Goal: Manage account settings

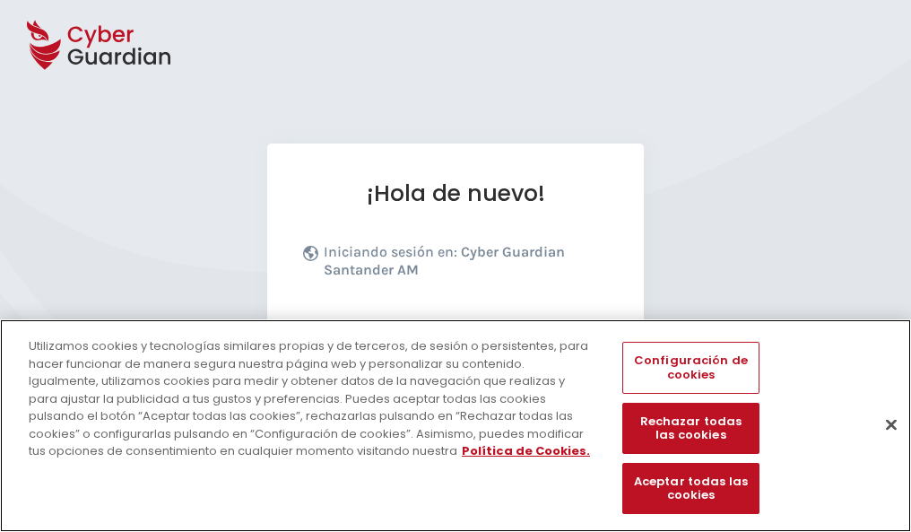
scroll to position [220, 0]
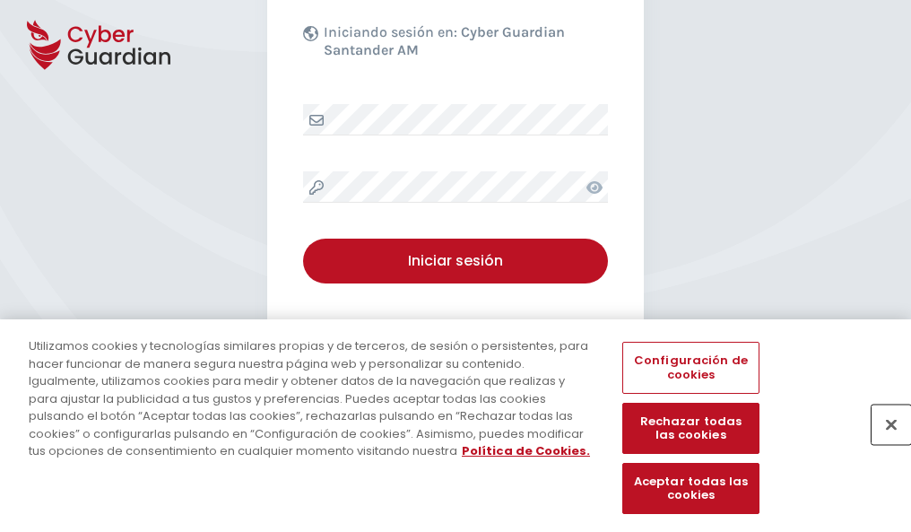
click at [882, 443] on button "Cerrar" at bounding box center [891, 423] width 39 height 39
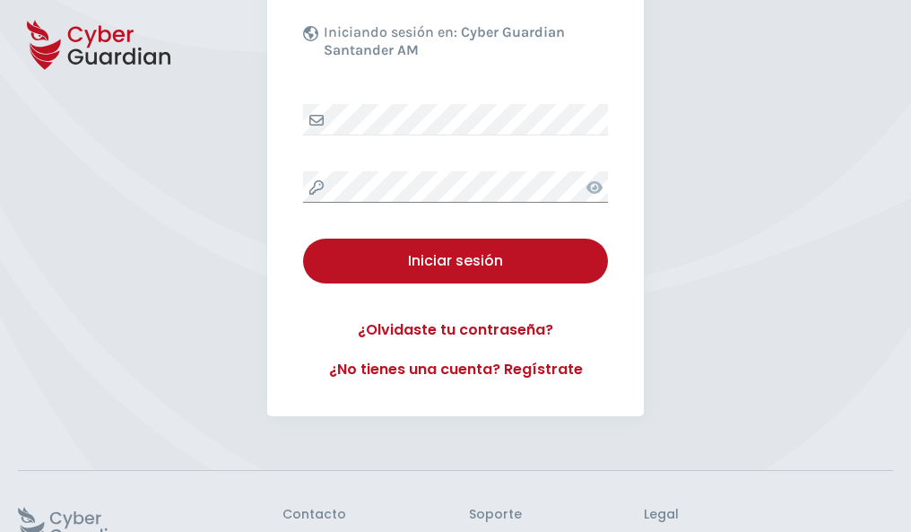
scroll to position [349, 0]
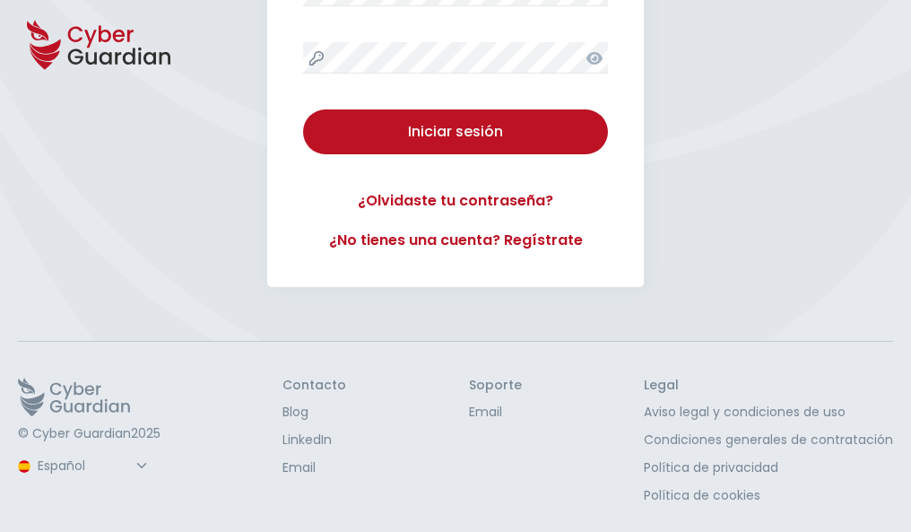
click at [303, 109] on button "Iniciar sesión" at bounding box center [455, 131] width 305 height 45
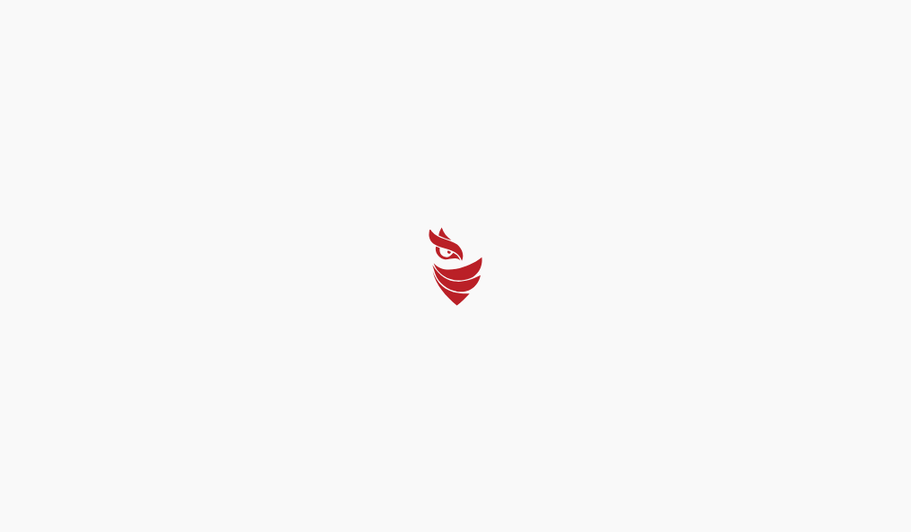
select select "Português (BR)"
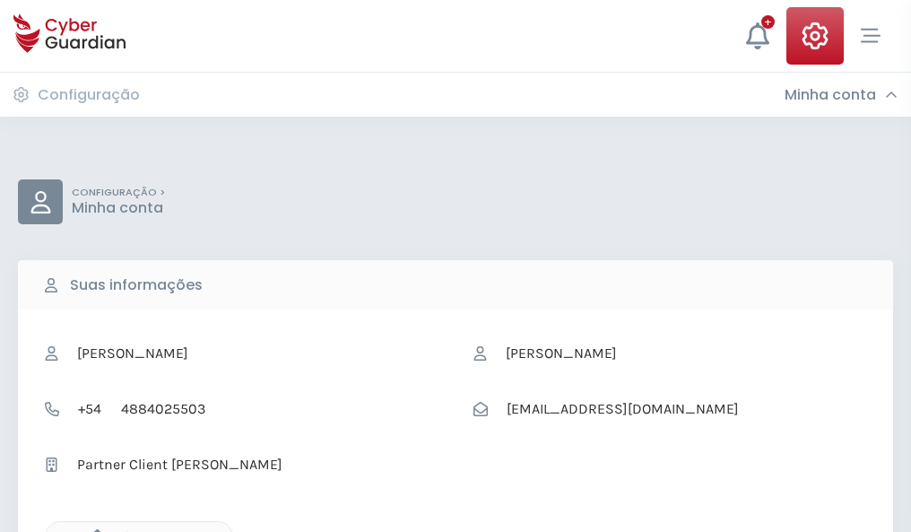
click at [92, 530] on icon "button" at bounding box center [92, 536] width 15 height 15
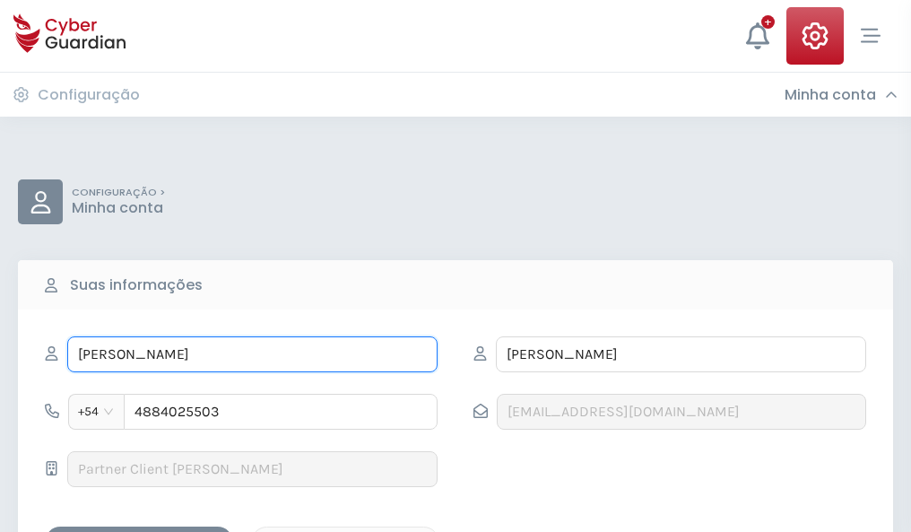
click at [252, 354] on input "FELICIDAD" at bounding box center [252, 354] width 370 height 36
type input "F"
type input "Estrella"
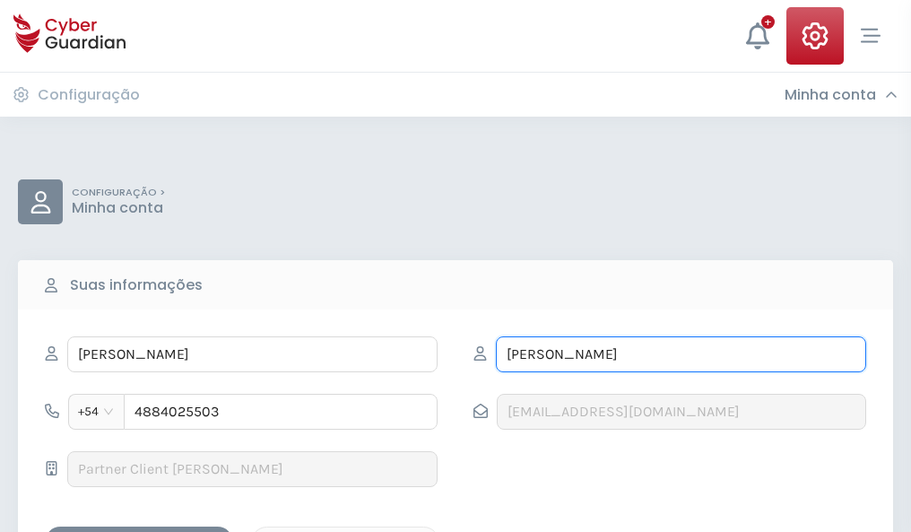
click at [681, 354] on input "MORENO" at bounding box center [681, 354] width 370 height 36
type input "M"
type input "Amat"
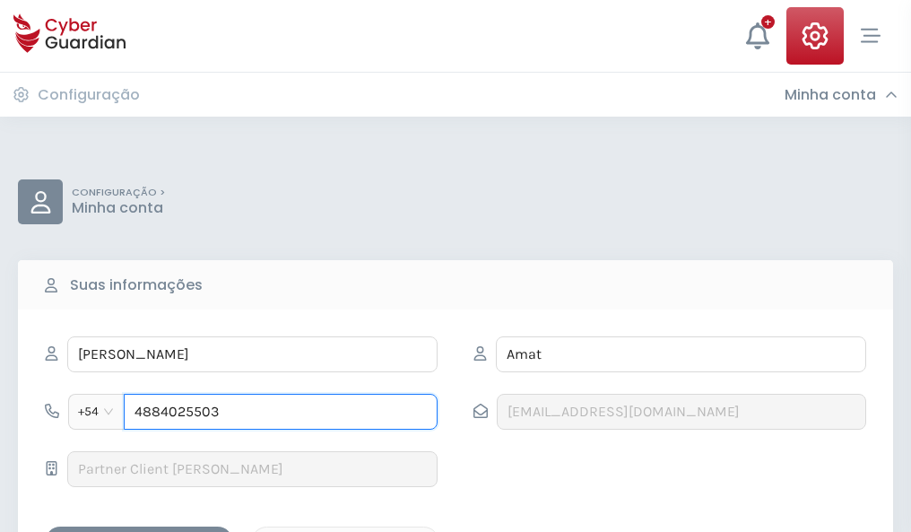
click at [281, 412] on input "4884025503" at bounding box center [281, 412] width 314 height 36
type input "4"
type input "4880015757"
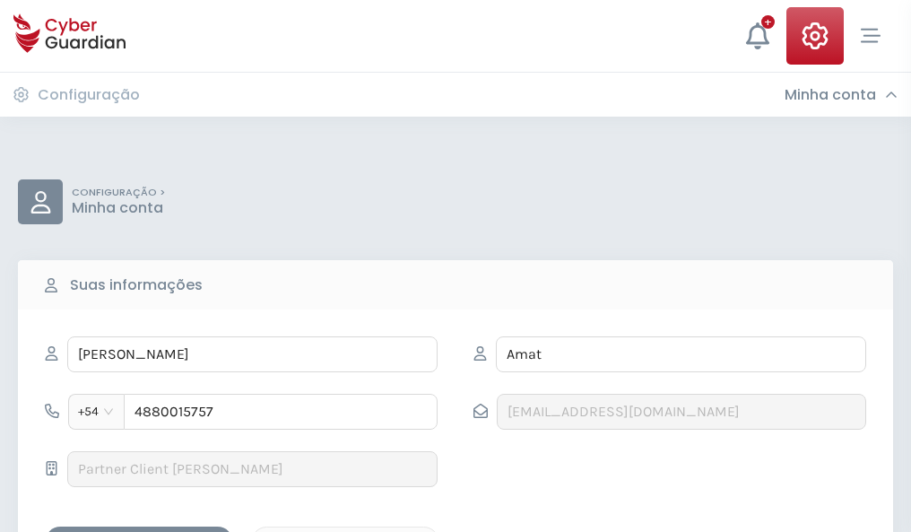
click at [139, 531] on div "Salvar alterações" at bounding box center [138, 542] width 161 height 22
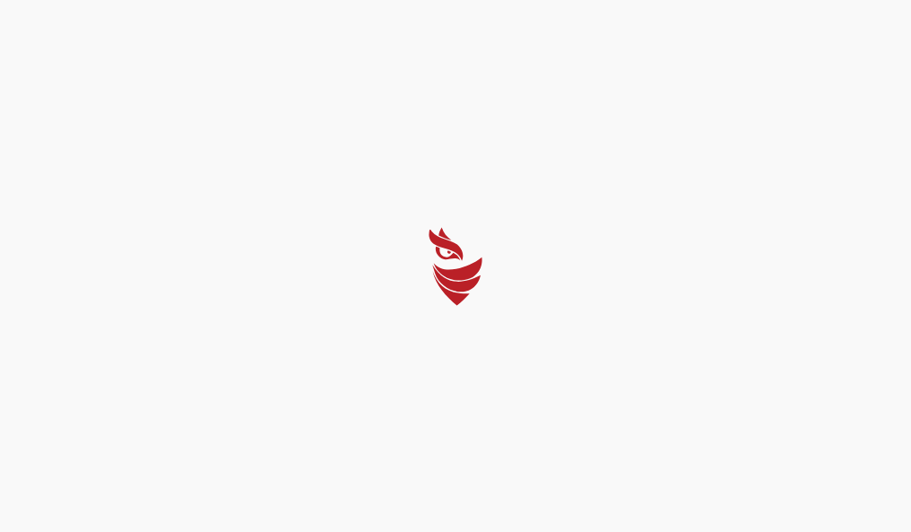
select select "Português (BR)"
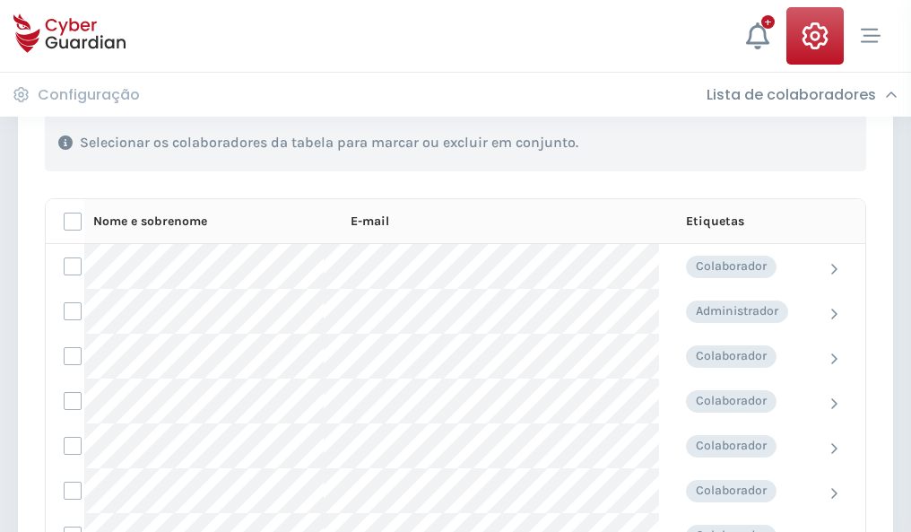
scroll to position [767, 0]
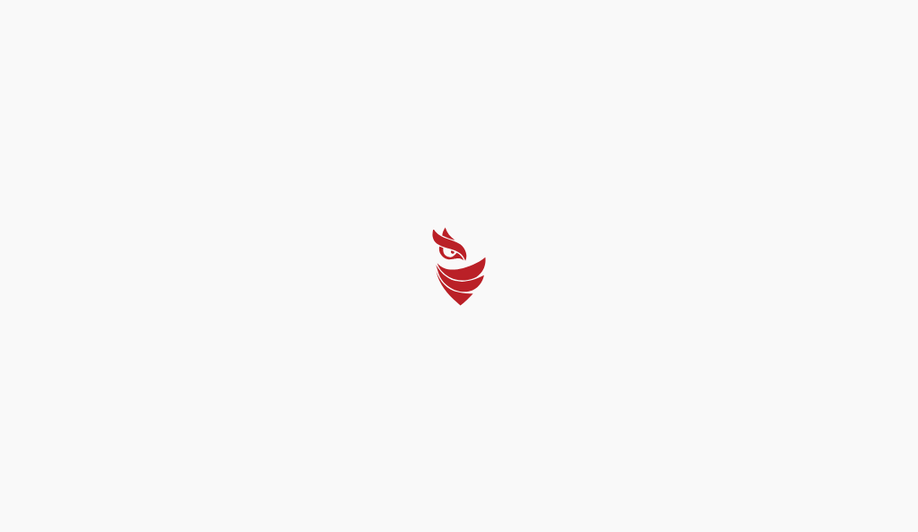
select select "Português (BR)"
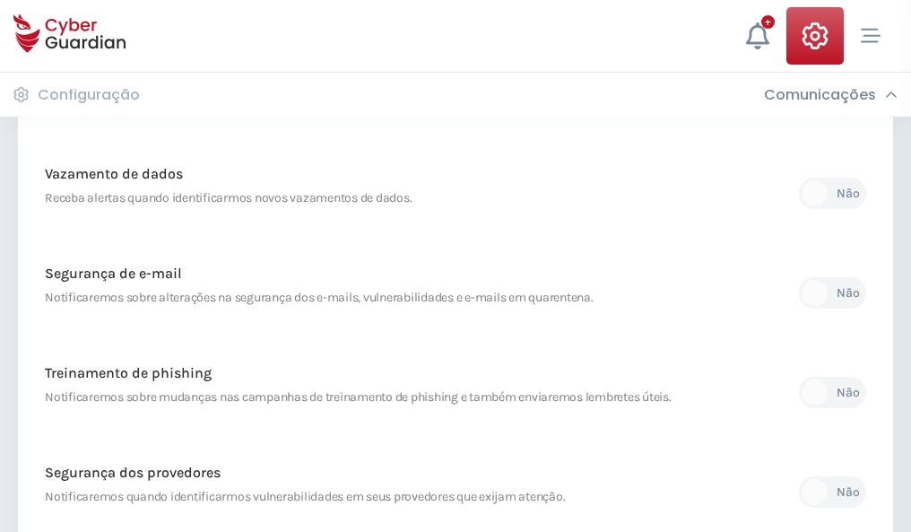
scroll to position [944, 0]
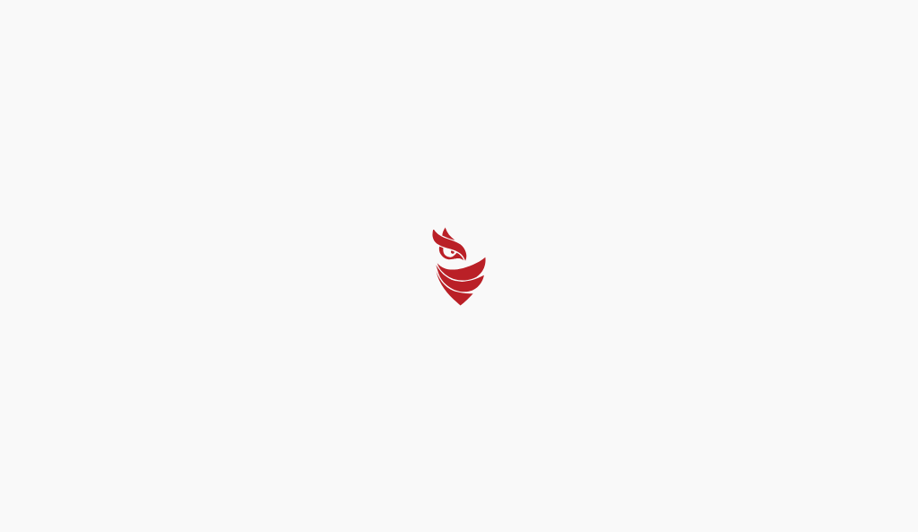
select select "Português (BR)"
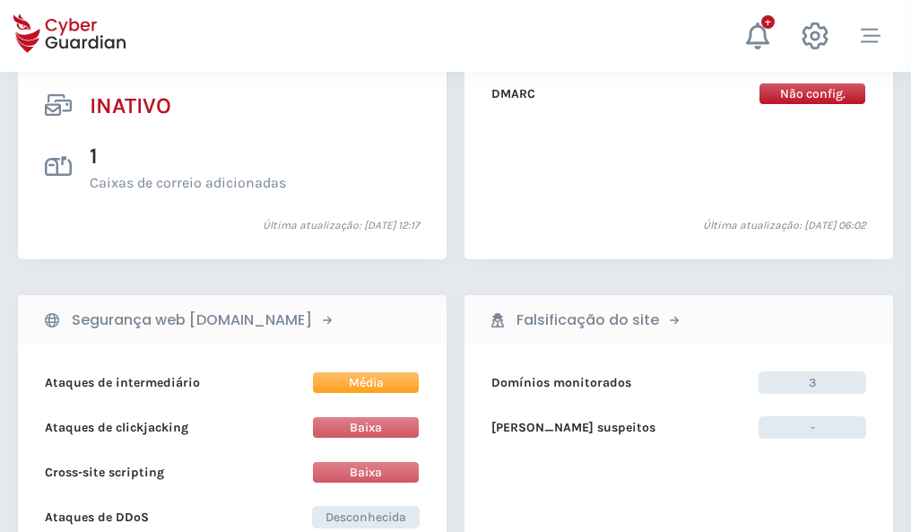
scroll to position [1777, 0]
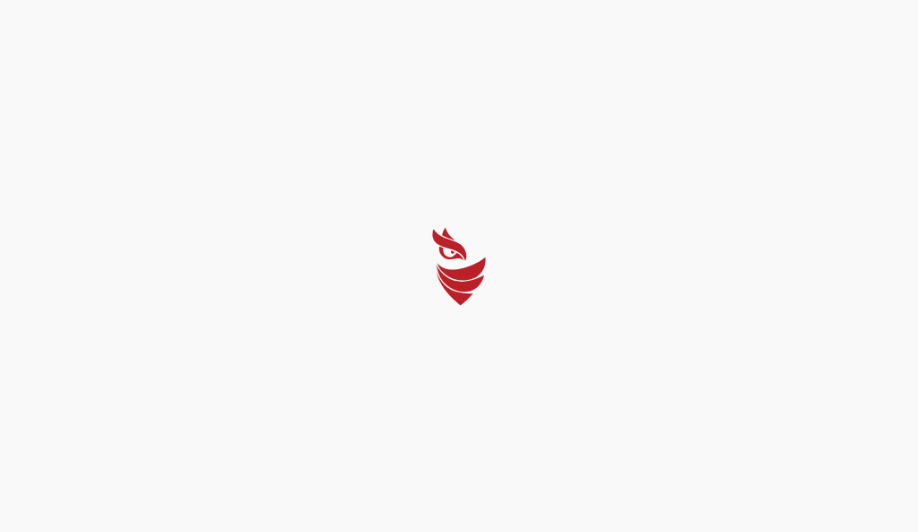
select select "Português (BR)"
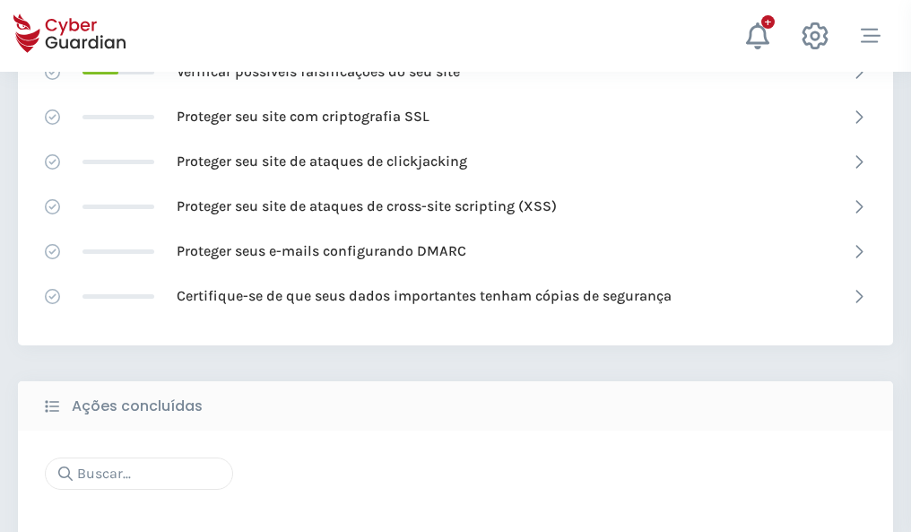
scroll to position [1194, 0]
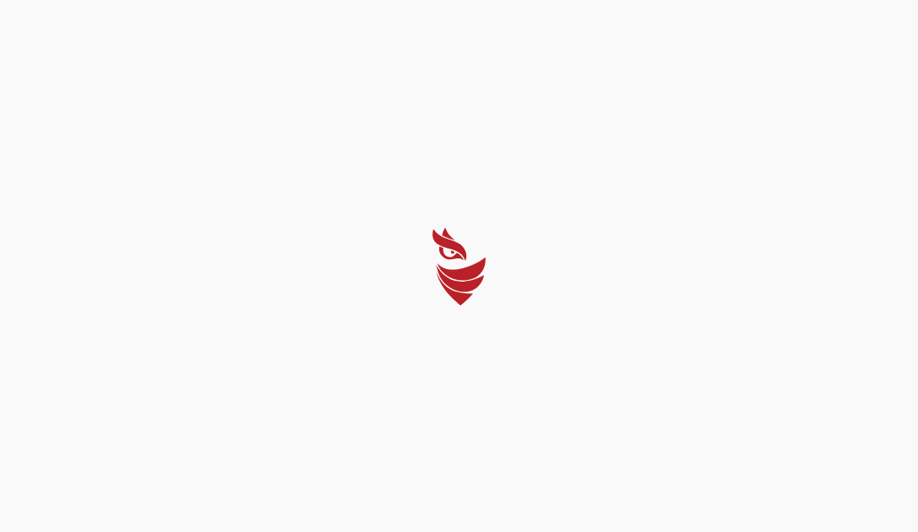
select select "Português (BR)"
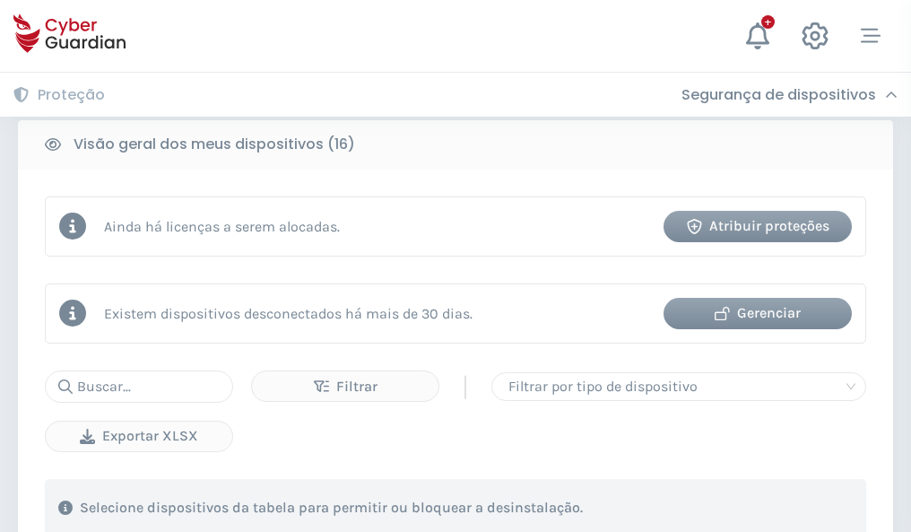
scroll to position [1671, 0]
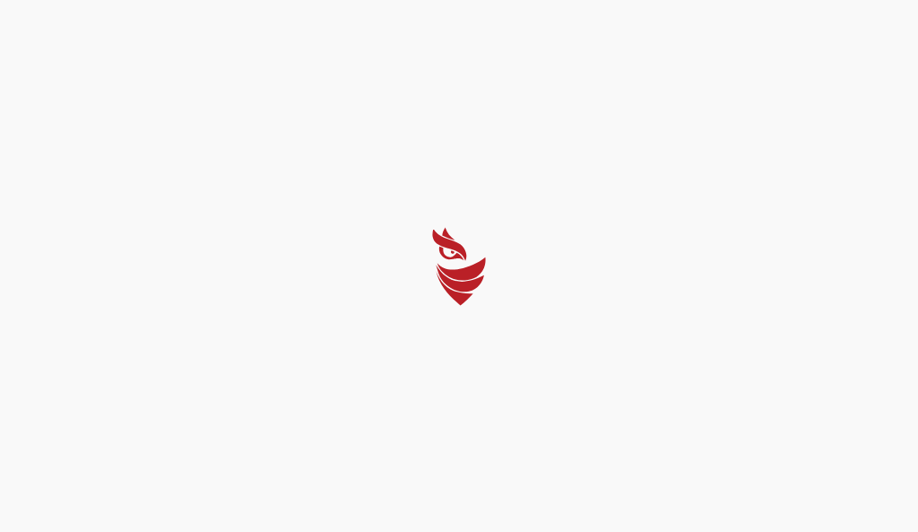
select select "Português (BR)"
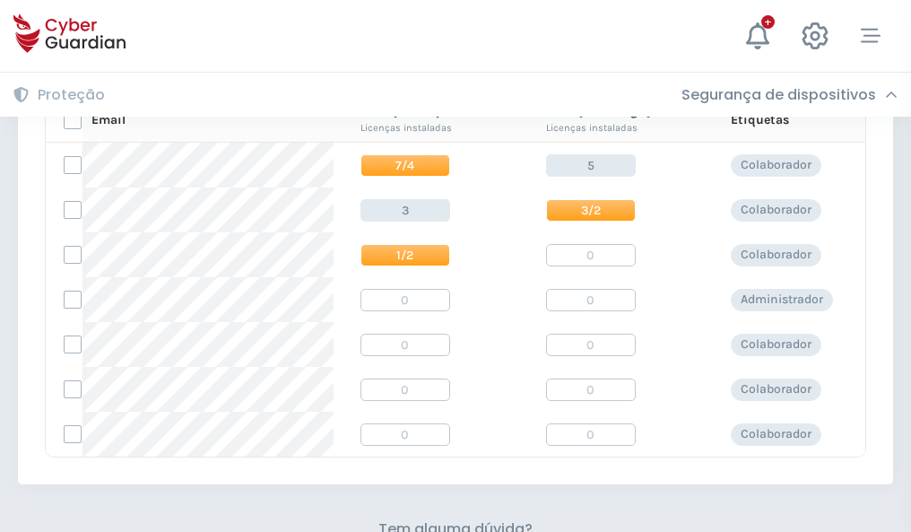
scroll to position [769, 0]
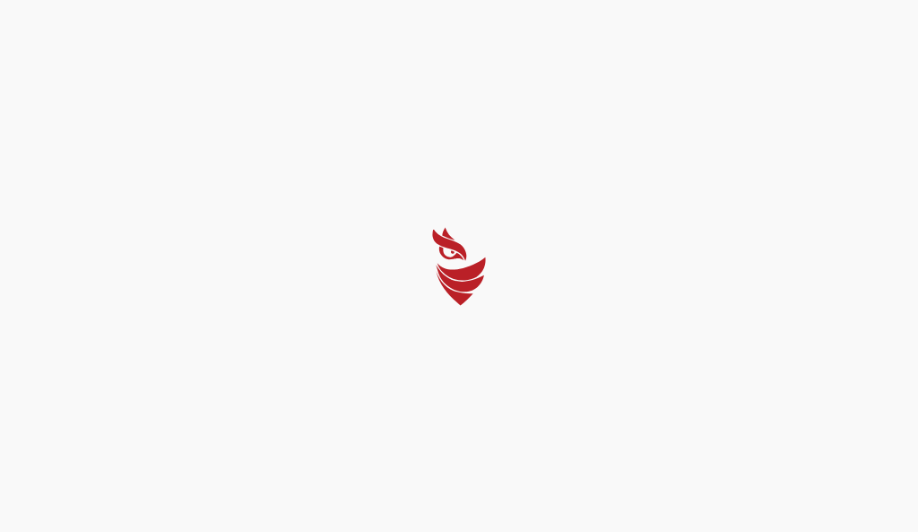
select select "Português (BR)"
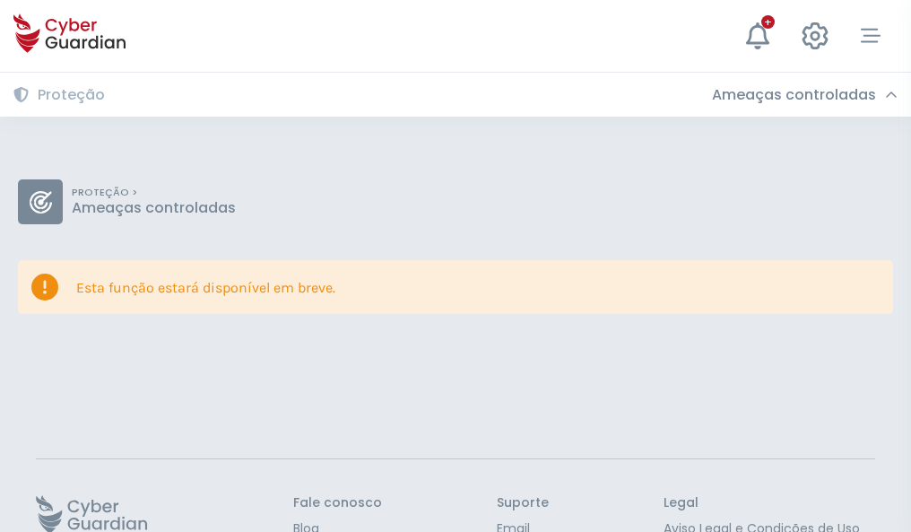
scroll to position [117, 0]
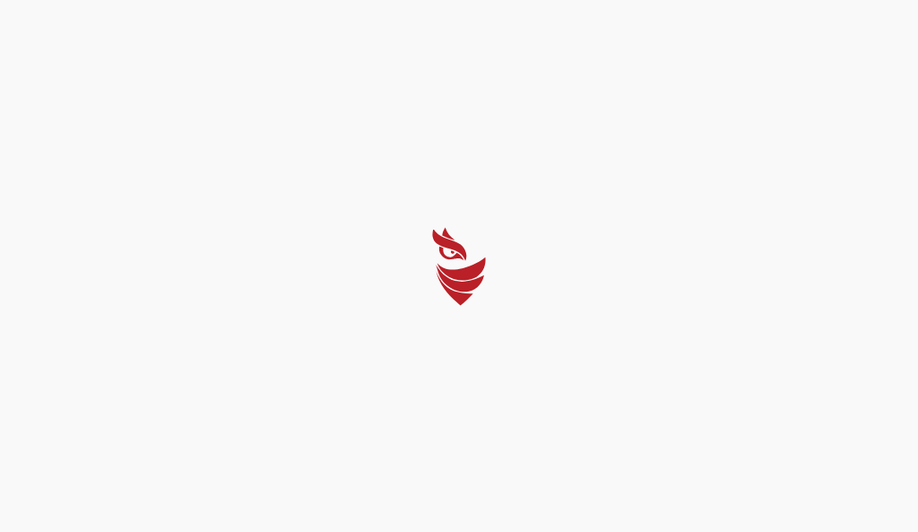
select select "Português (BR)"
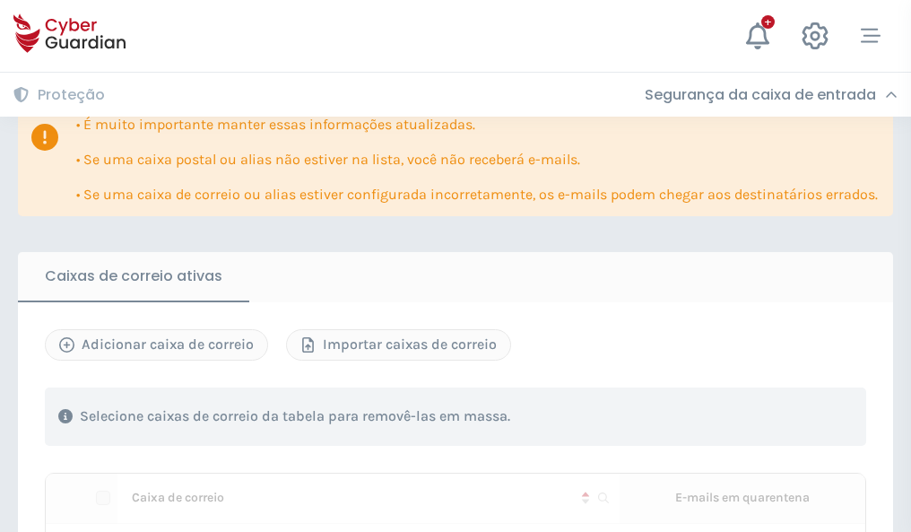
scroll to position [1054, 0]
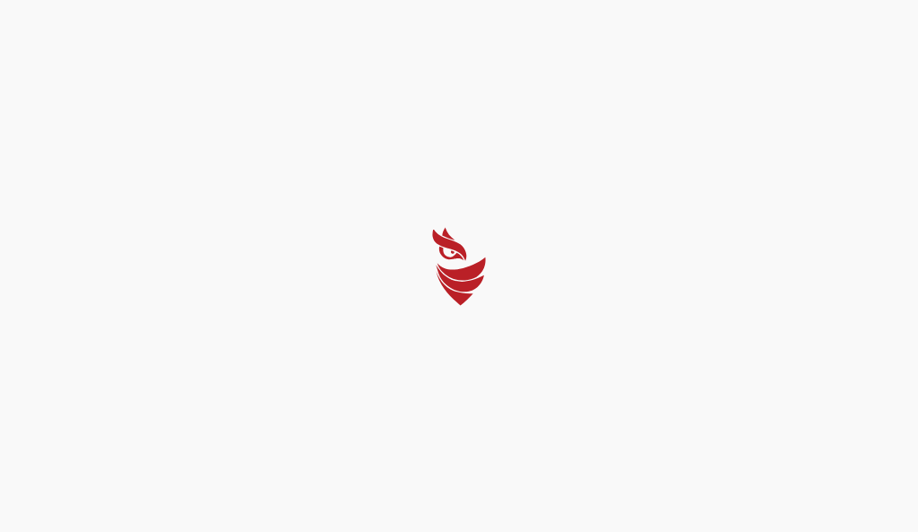
select select "Português (BR)"
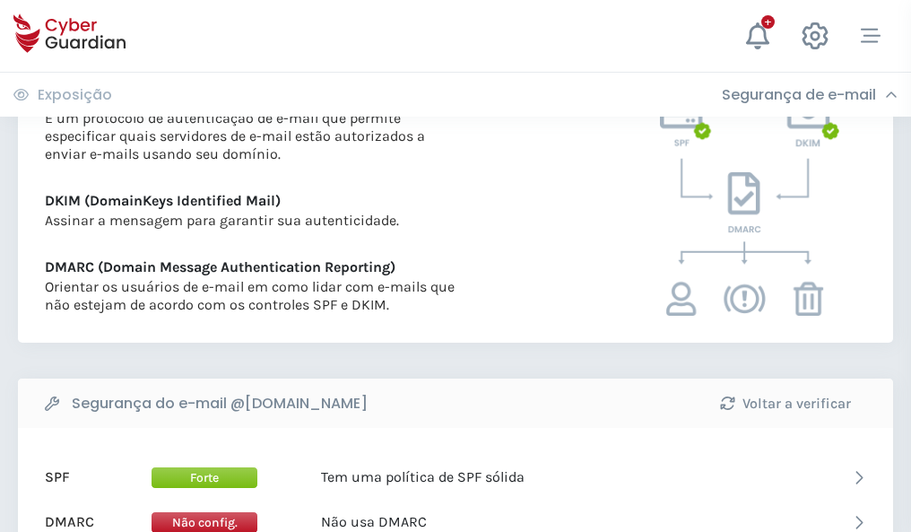
scroll to position [967, 0]
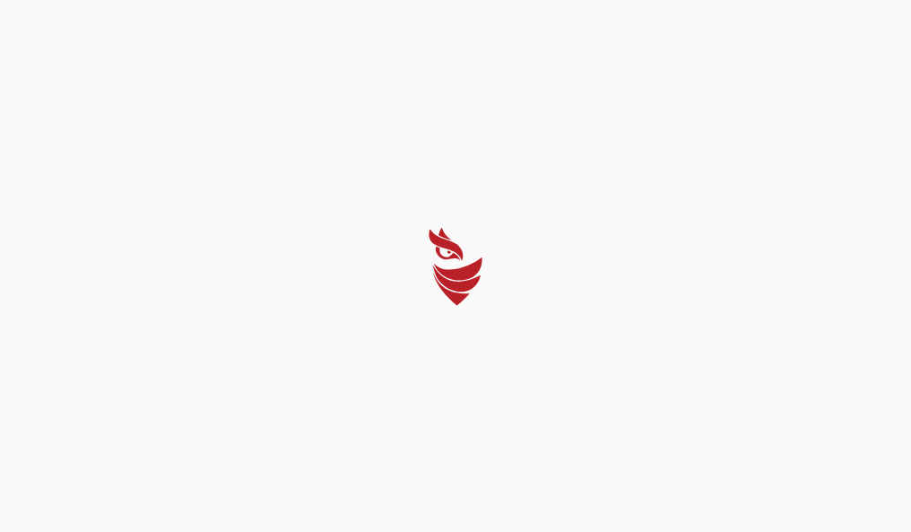
select select "Português (BR)"
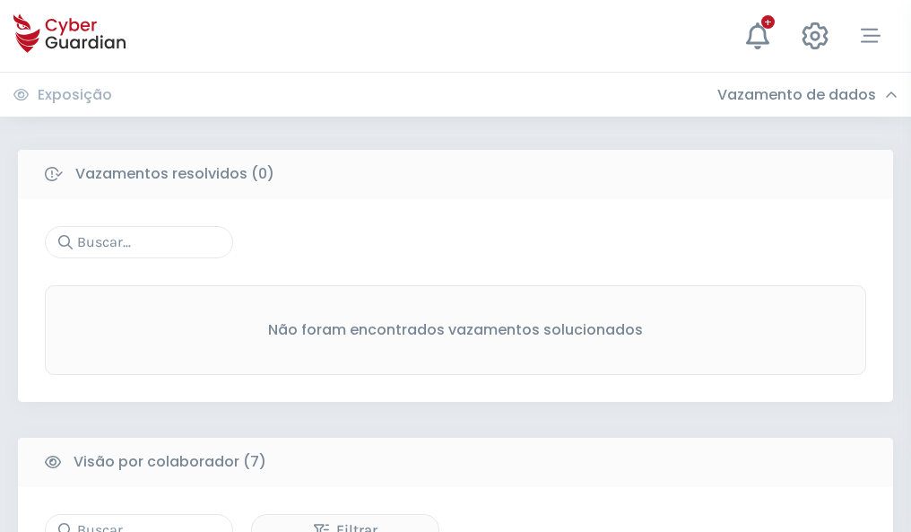
scroll to position [1483, 0]
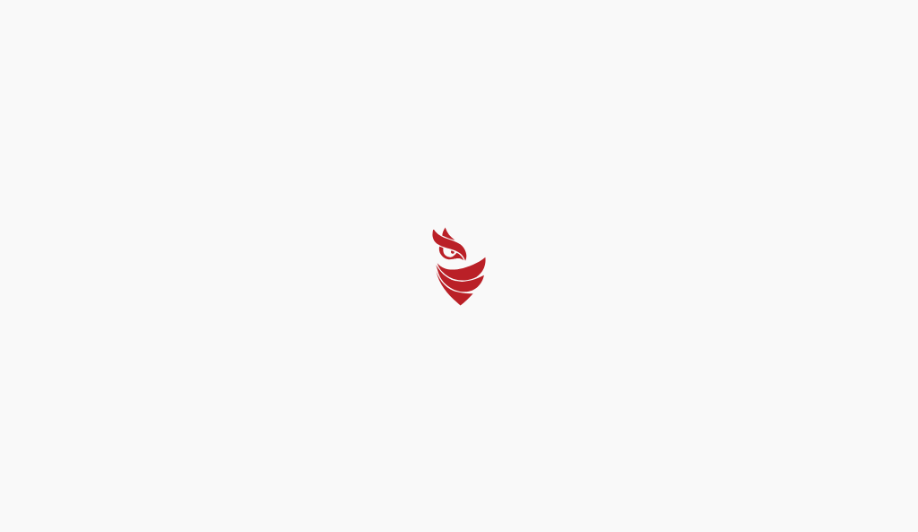
select select "Português (BR)"
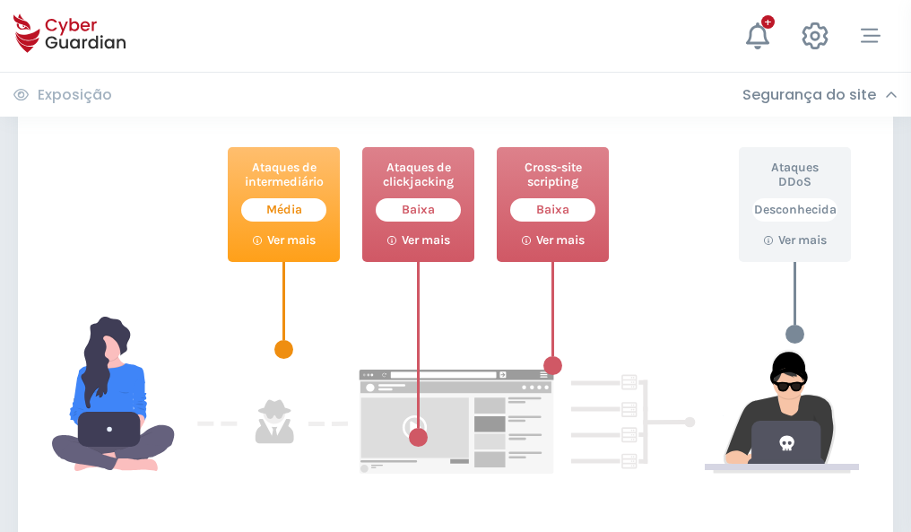
scroll to position [976, 0]
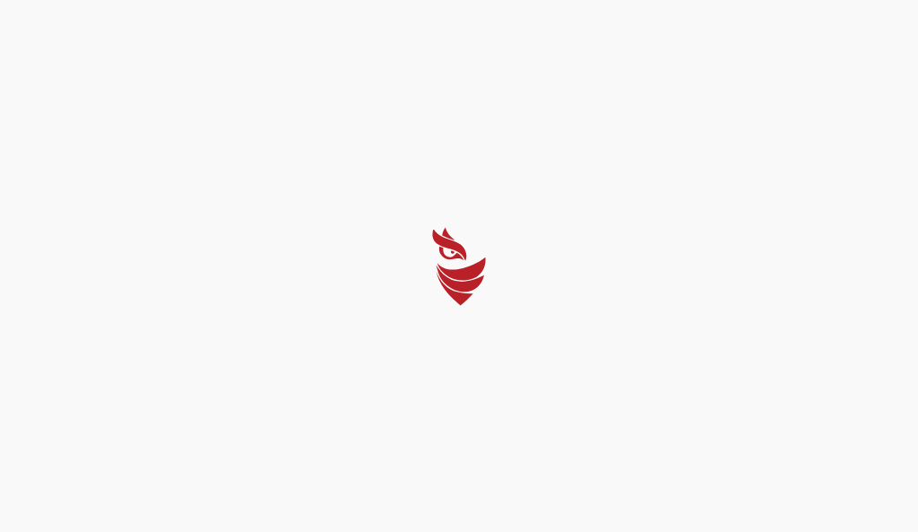
select select "Português (BR)"
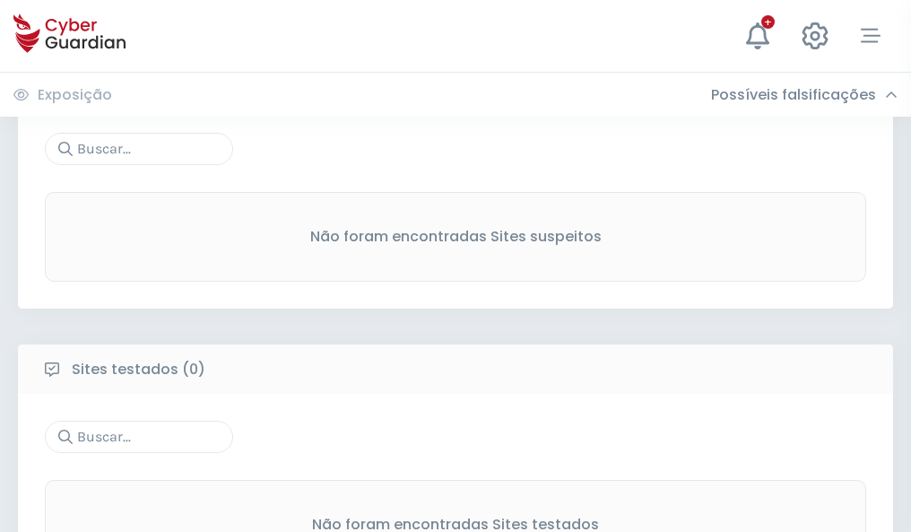
scroll to position [938, 0]
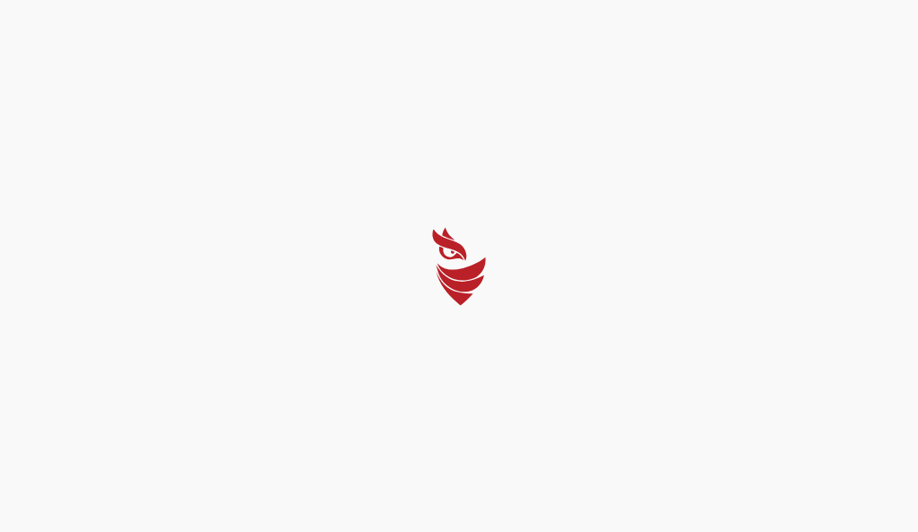
select select "Português (BR)"
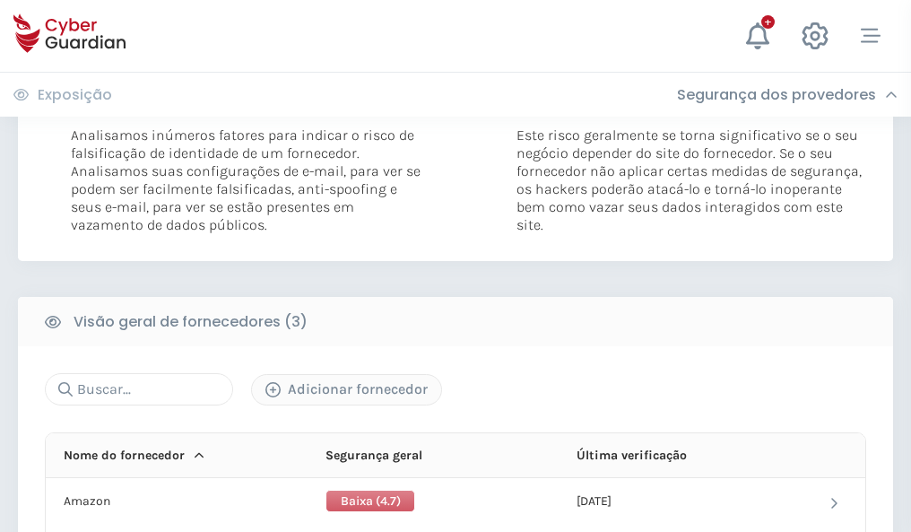
scroll to position [1003, 0]
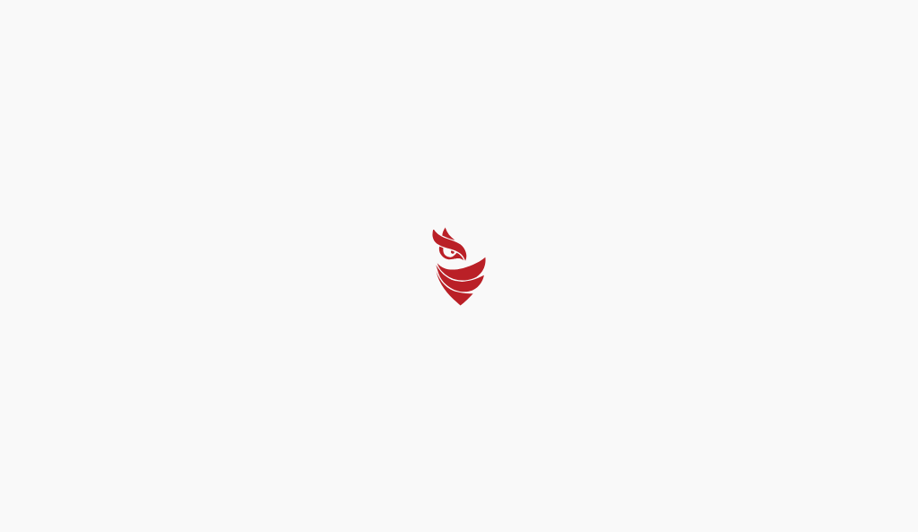
select select "Português (BR)"
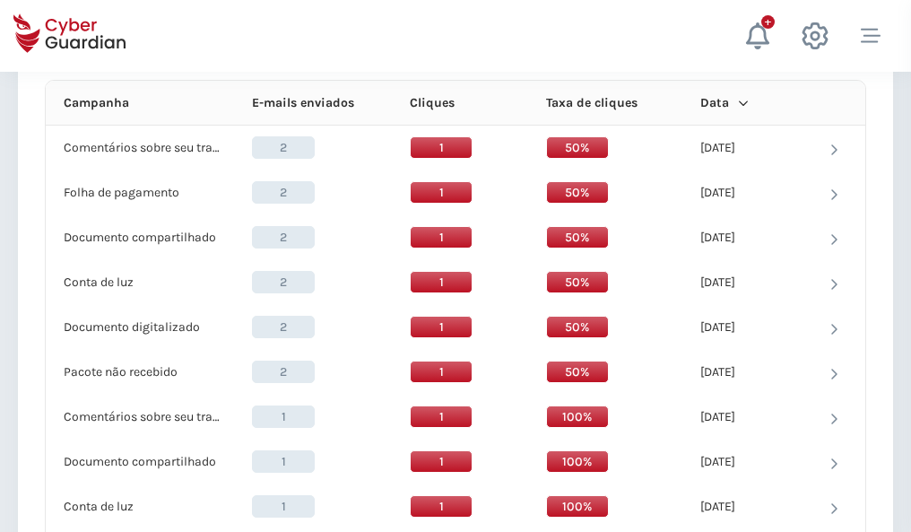
scroll to position [1608, 0]
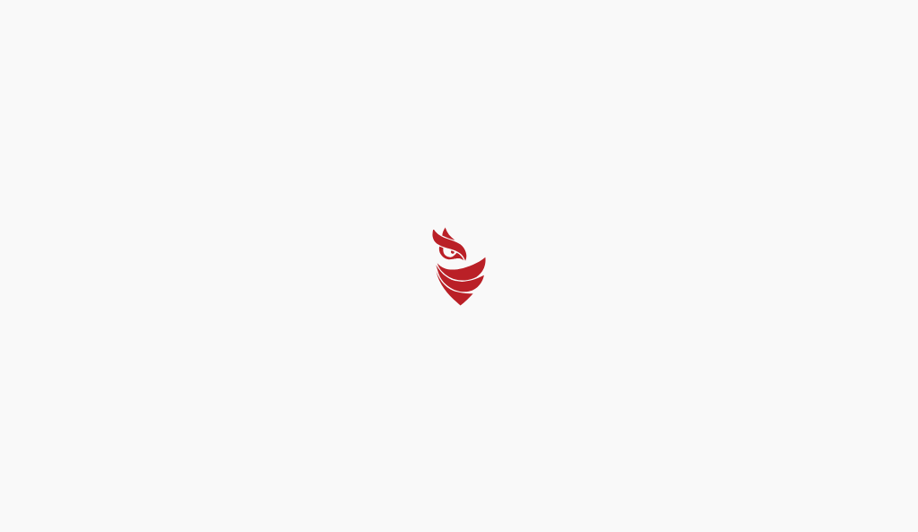
select select "Português (BR)"
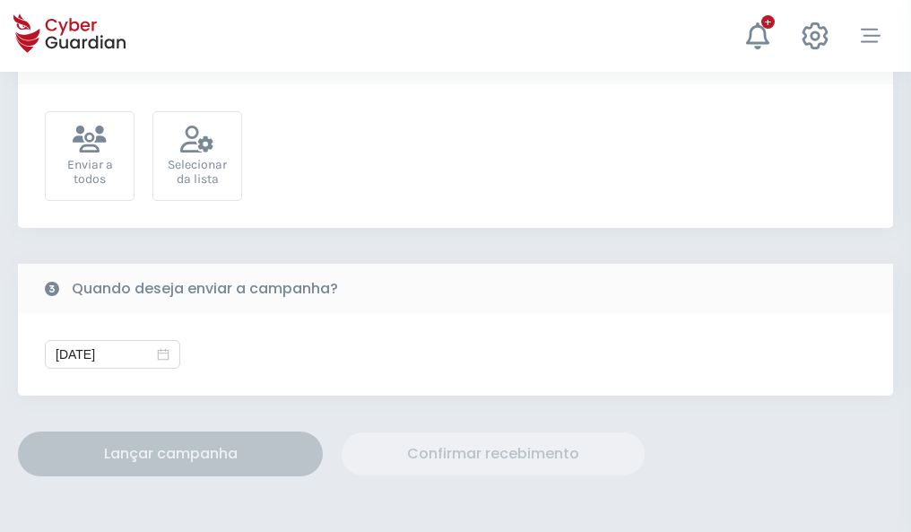
scroll to position [656, 0]
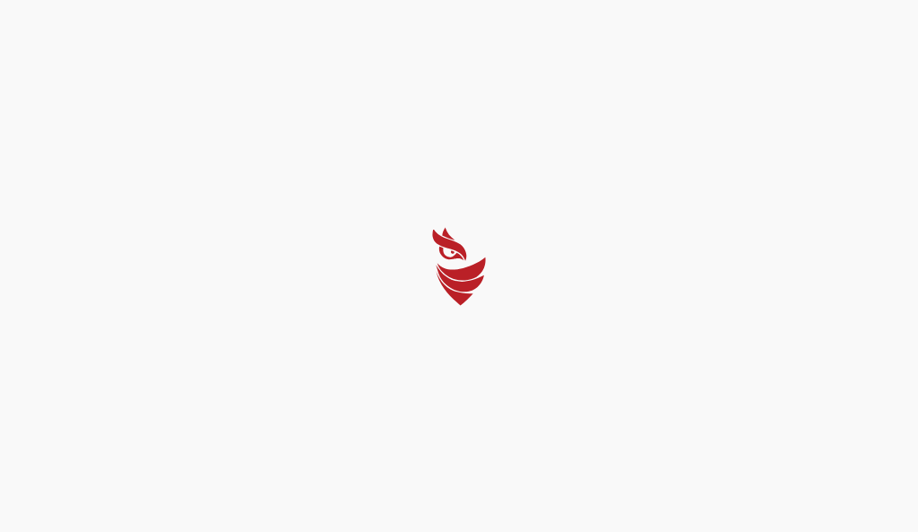
select select "Português (BR)"
